Goal: Transaction & Acquisition: Download file/media

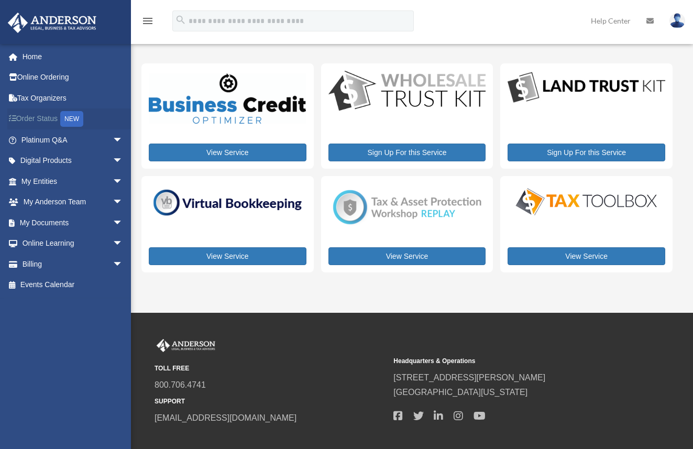
click at [51, 117] on link "Order Status NEW" at bounding box center [72, 118] width 131 height 21
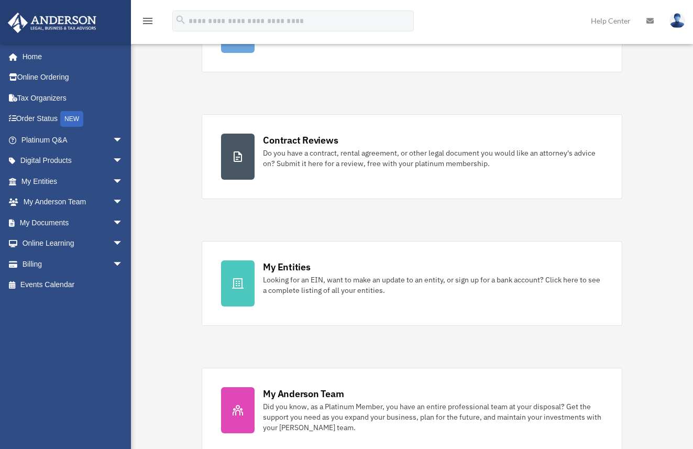
scroll to position [137, 0]
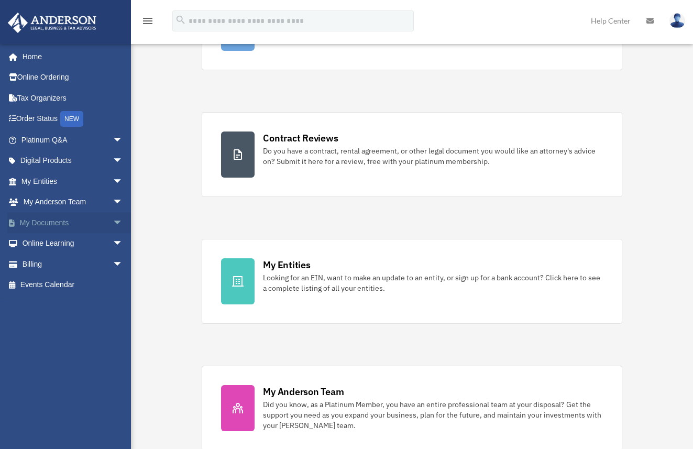
click at [52, 222] on link "My Documents arrow_drop_down" at bounding box center [72, 222] width 131 height 21
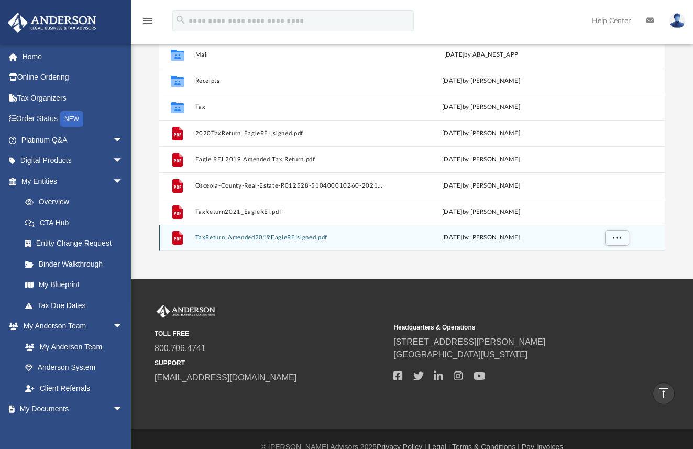
scroll to position [106, 0]
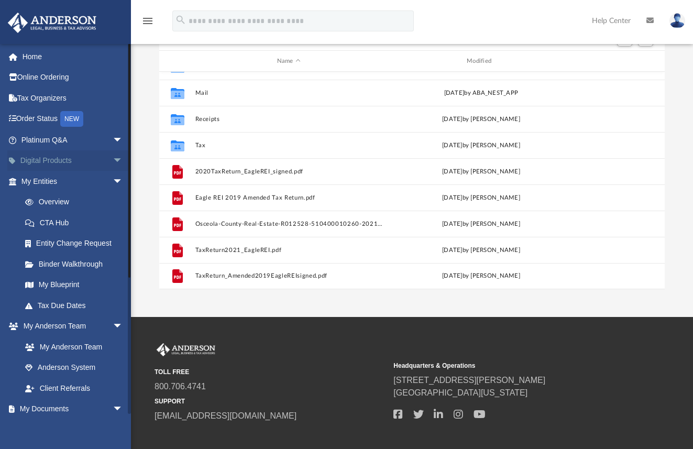
click at [113, 159] on span "arrow_drop_down" at bounding box center [123, 160] width 21 height 21
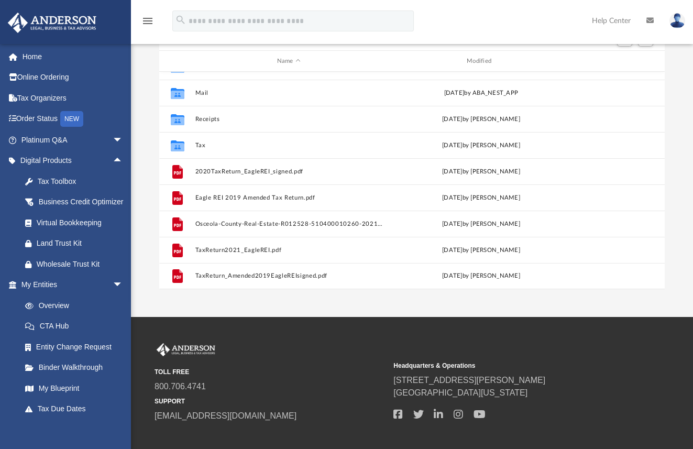
scroll to position [0, 0]
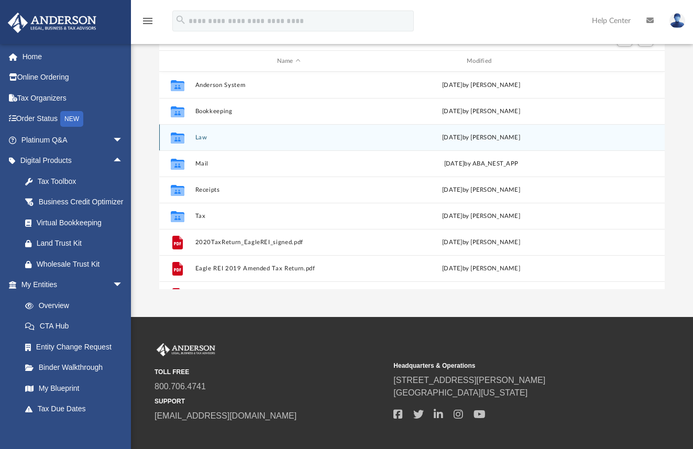
click at [209, 145] on div "Collaborated Folder Law [DATE] by [PERSON_NAME]" at bounding box center [412, 137] width 506 height 26
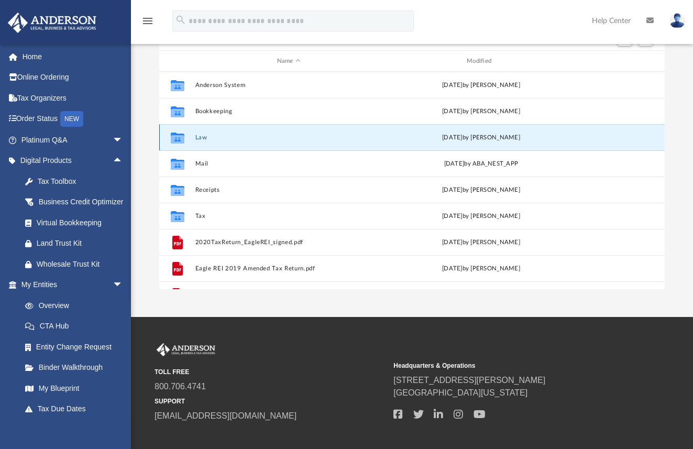
click at [197, 142] on div "Collaborated Folder Law [DATE] by [PERSON_NAME]" at bounding box center [412, 137] width 506 height 26
click at [172, 137] on icon "grid" at bounding box center [177, 139] width 14 height 8
click at [180, 137] on icon "grid" at bounding box center [177, 138] width 14 height 11
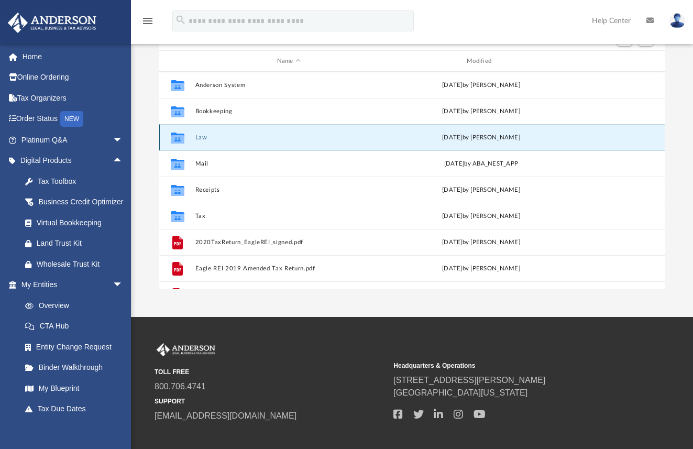
click at [180, 137] on icon "grid" at bounding box center [177, 138] width 14 height 11
click at [197, 139] on button "Law" at bounding box center [289, 137] width 188 height 7
click at [198, 139] on button "Law" at bounding box center [289, 137] width 188 height 7
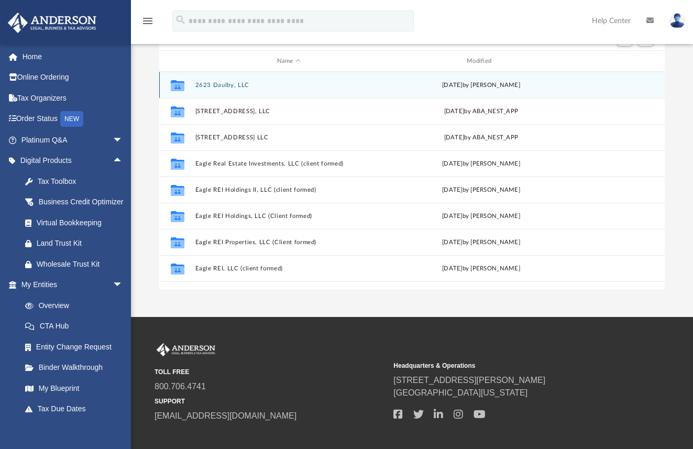
click at [218, 85] on button "2623 Daulby, LLC" at bounding box center [289, 85] width 188 height 7
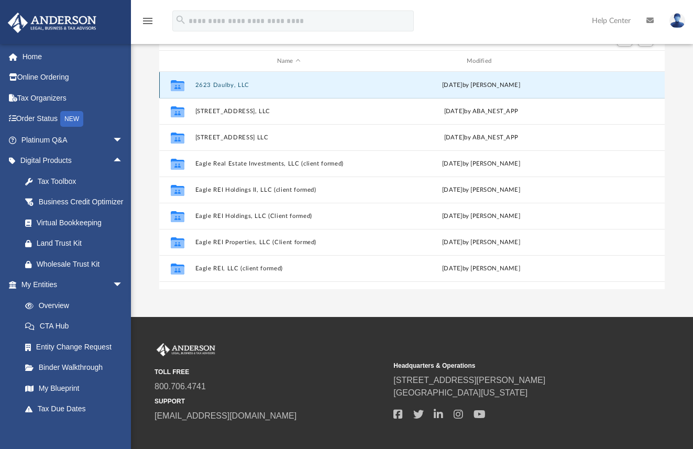
click at [218, 85] on button "2623 Daulby, LLC" at bounding box center [289, 85] width 188 height 7
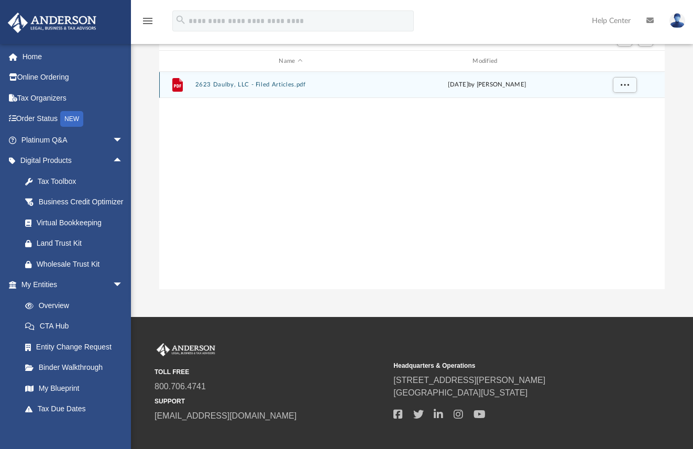
click at [277, 86] on button "2623 Daulby, LLC - Filed Articles.pdf" at bounding box center [291, 85] width 192 height 7
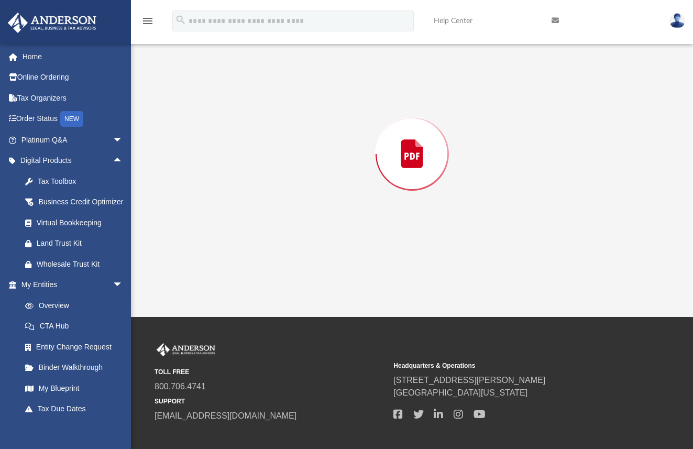
click at [277, 86] on div "Preview" at bounding box center [412, 153] width 506 height 270
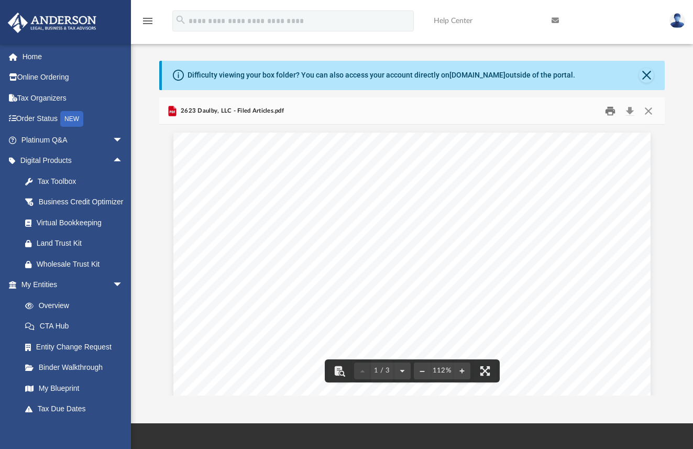
click at [609, 112] on button "Print" at bounding box center [610, 111] width 21 height 16
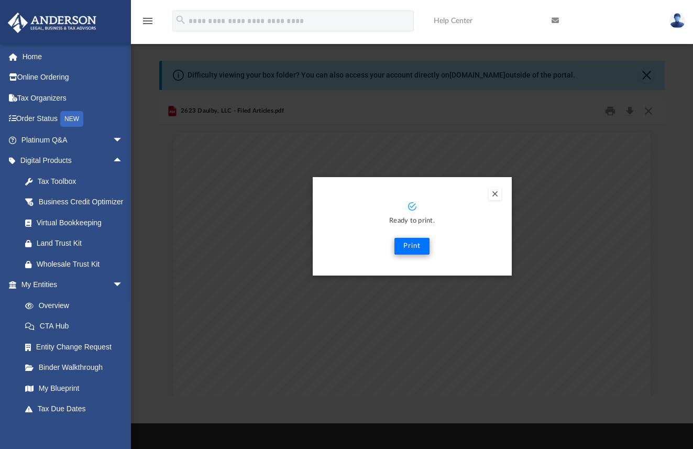
click at [412, 247] on button "Print" at bounding box center [411, 246] width 35 height 17
